Goal: Check status: Check status

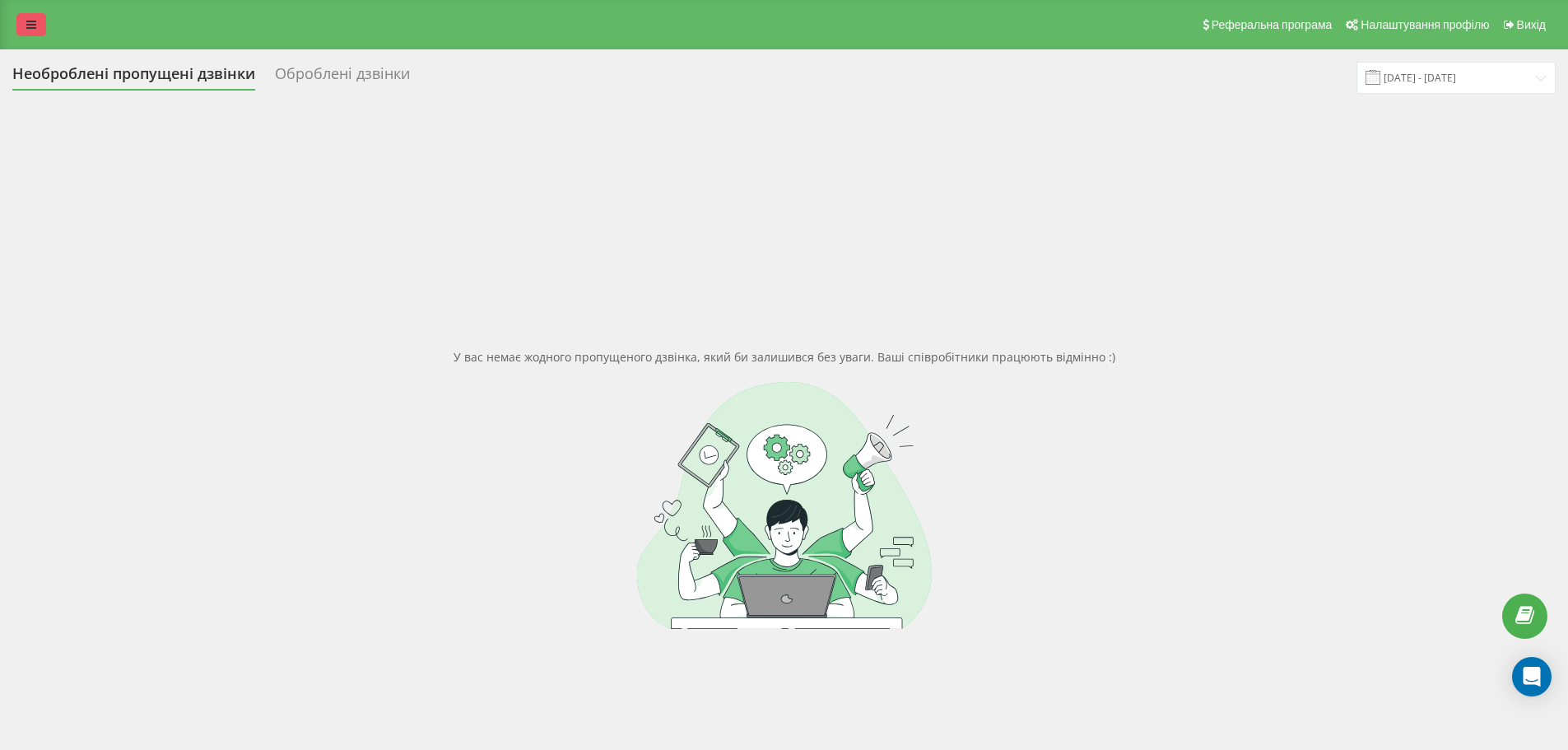
click at [26, 15] on link at bounding box center [31, 24] width 30 height 23
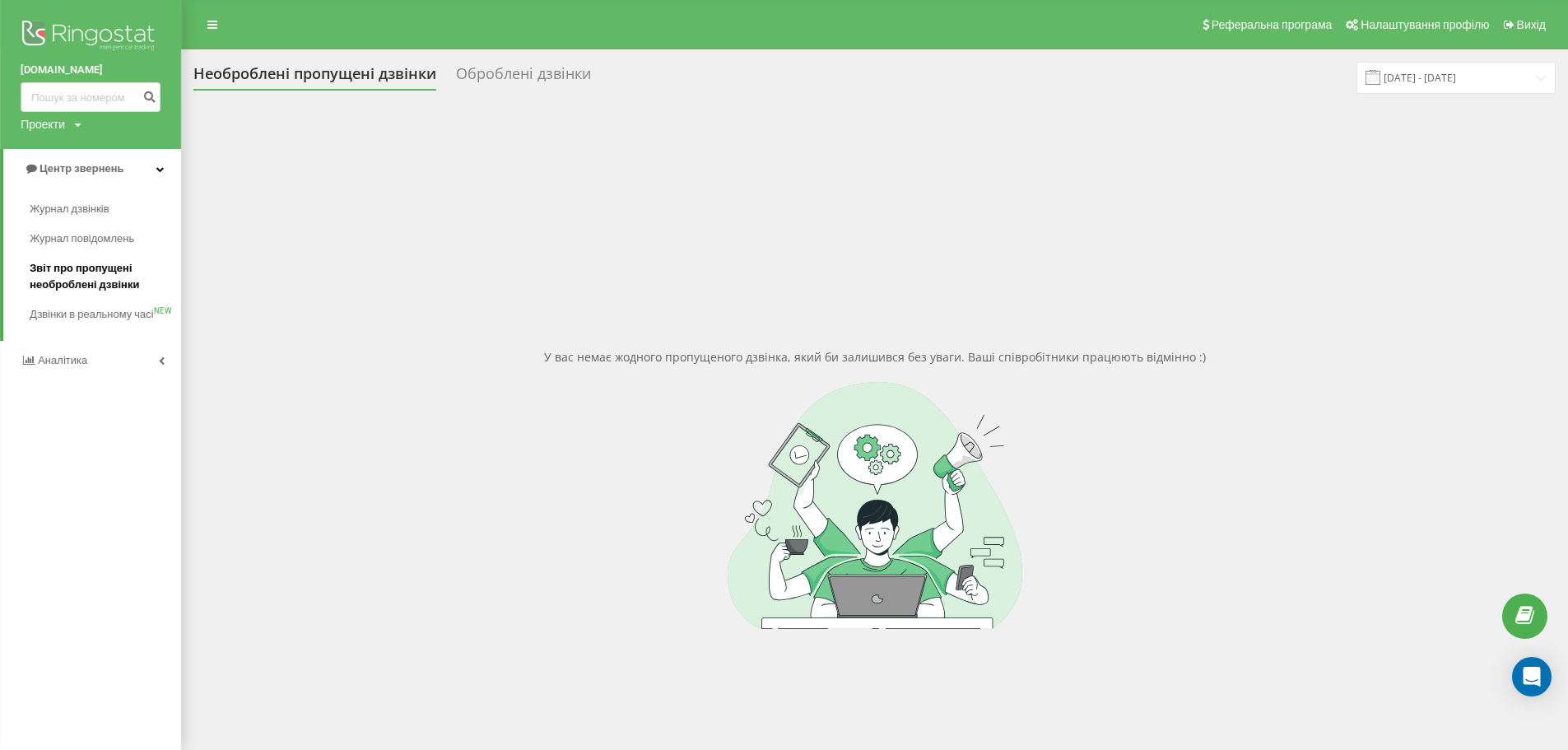
click at [115, 270] on span "Звіт про пропущені необроблені дзвінки" at bounding box center [101, 277] width 143 height 33
